Goal: Transaction & Acquisition: Purchase product/service

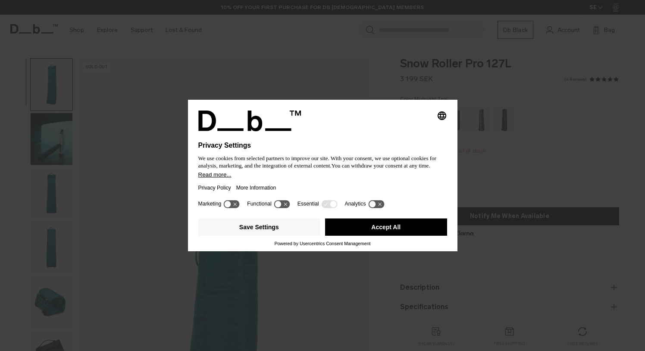
click at [392, 235] on button "Accept All" at bounding box center [386, 226] width 122 height 17
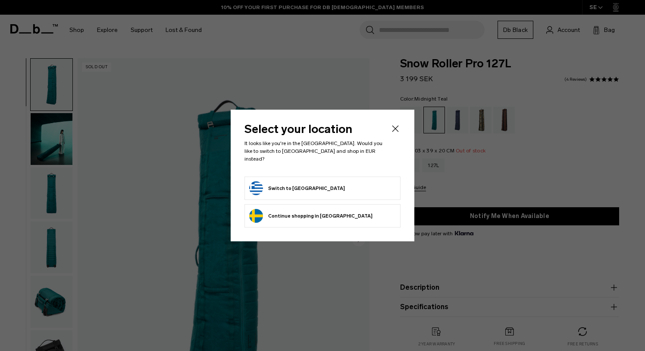
click at [321, 182] on form "Switch to Greece" at bounding box center [322, 188] width 147 height 14
click at [301, 181] on button "Switch to Greece" at bounding box center [297, 188] width 96 height 14
click at [297, 184] on button "Switch to Greece" at bounding box center [297, 188] width 96 height 14
click at [393, 134] on icon "Close" at bounding box center [395, 128] width 10 height 10
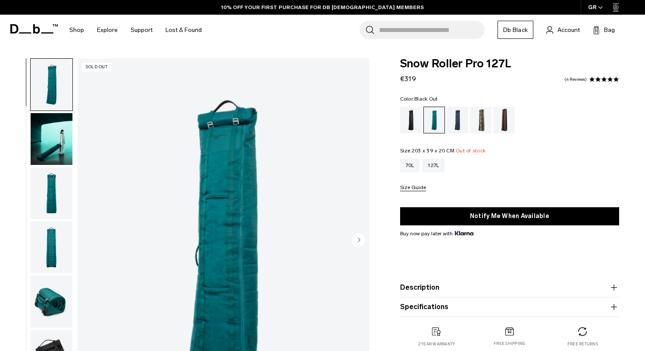
click at [412, 128] on div "Black Out" at bounding box center [411, 120] width 22 height 27
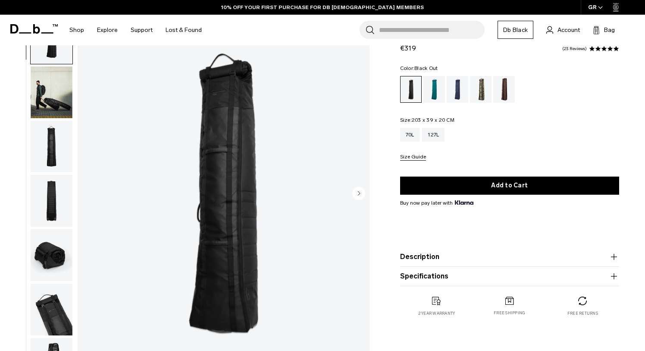
scroll to position [43, 0]
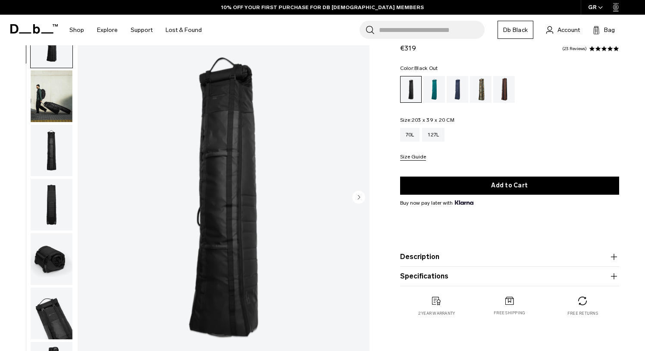
click at [61, 125] on button "button" at bounding box center [51, 150] width 43 height 53
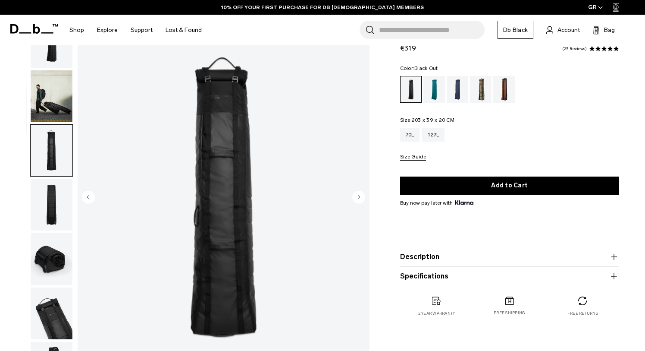
scroll to position [109, 0]
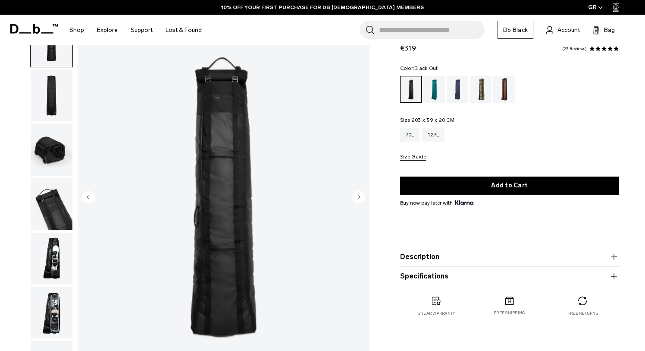
click at [59, 104] on img "button" at bounding box center [52, 95] width 42 height 52
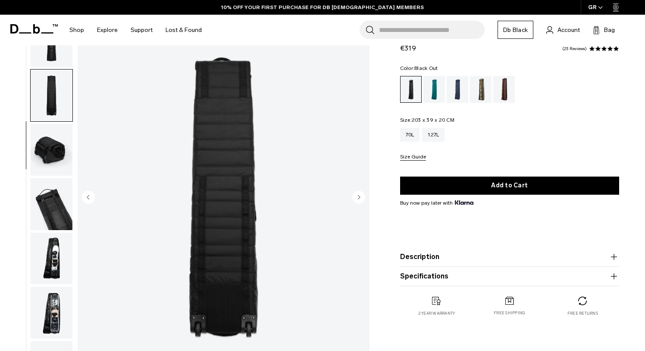
scroll to position [164, 0]
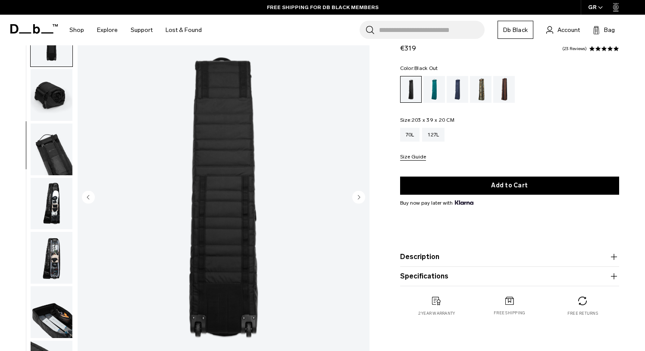
click at [61, 109] on img "button" at bounding box center [52, 95] width 42 height 52
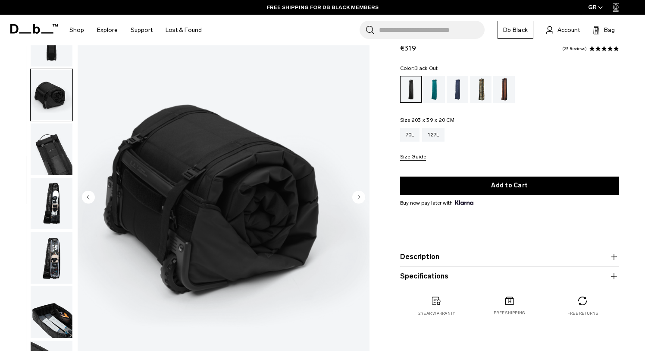
scroll to position [180, 0]
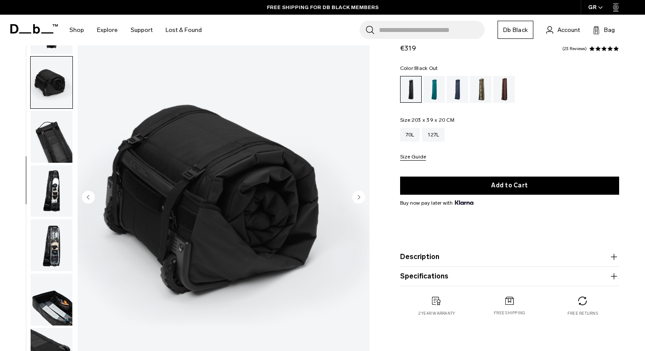
click at [56, 128] on img "button" at bounding box center [52, 137] width 42 height 52
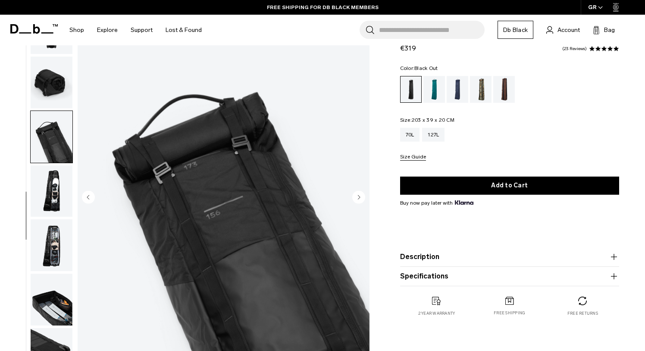
click at [50, 182] on img "button" at bounding box center [52, 191] width 42 height 52
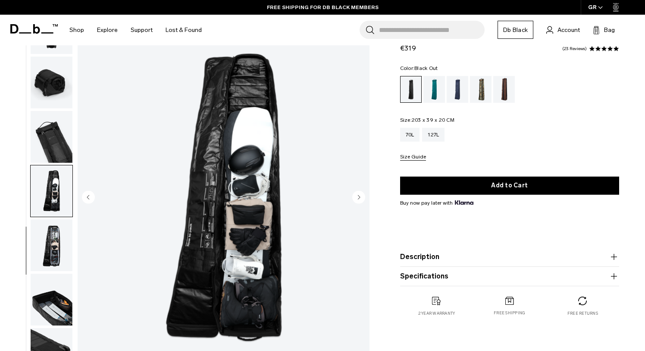
click at [53, 240] on img "button" at bounding box center [52, 245] width 42 height 52
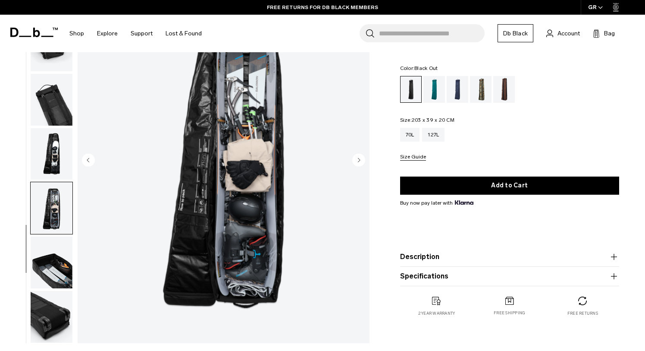
click at [53, 248] on img "button" at bounding box center [52, 262] width 42 height 52
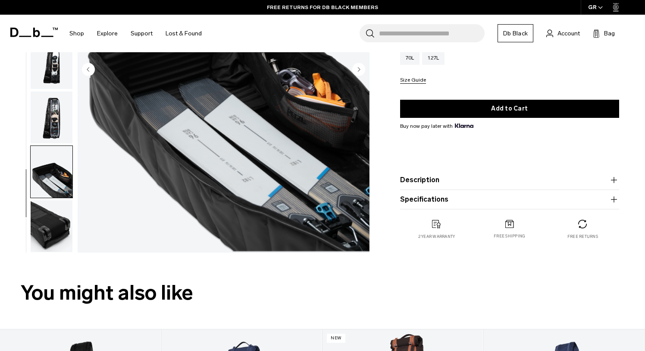
scroll to position [171, 0]
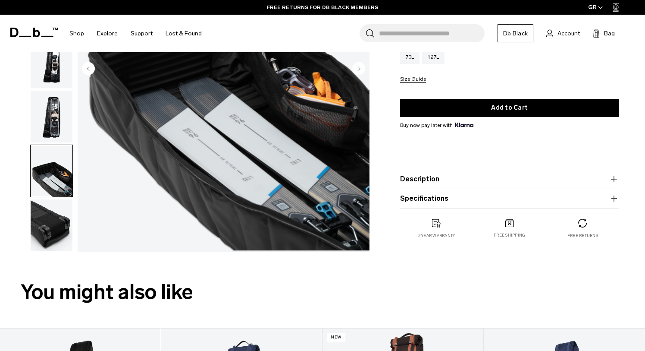
click at [56, 235] on img "button" at bounding box center [52, 225] width 42 height 52
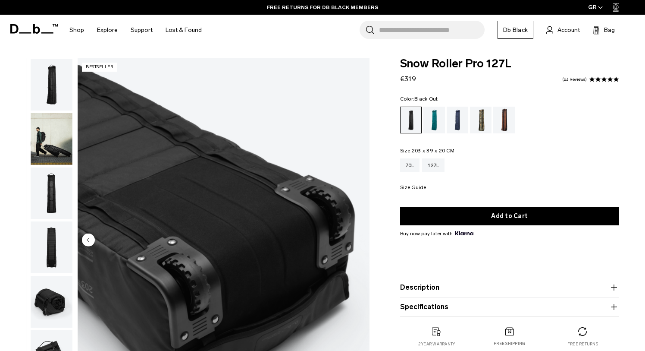
scroll to position [0, 0]
click at [52, 100] on img "button" at bounding box center [52, 85] width 42 height 52
